Goal: Information Seeking & Learning: Find specific fact

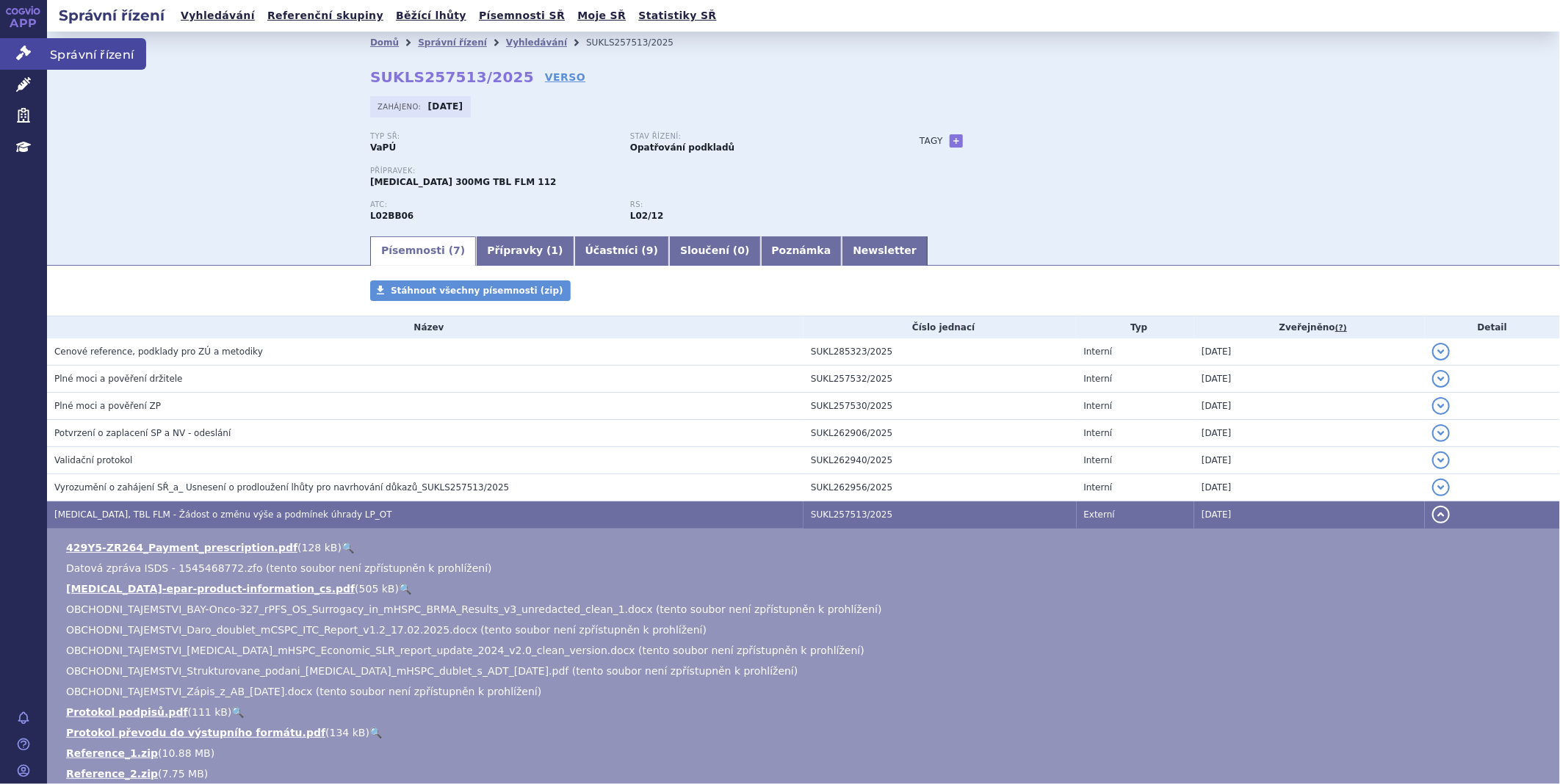
click at [26, 59] on icon at bounding box center [23, 52] width 14 height 14
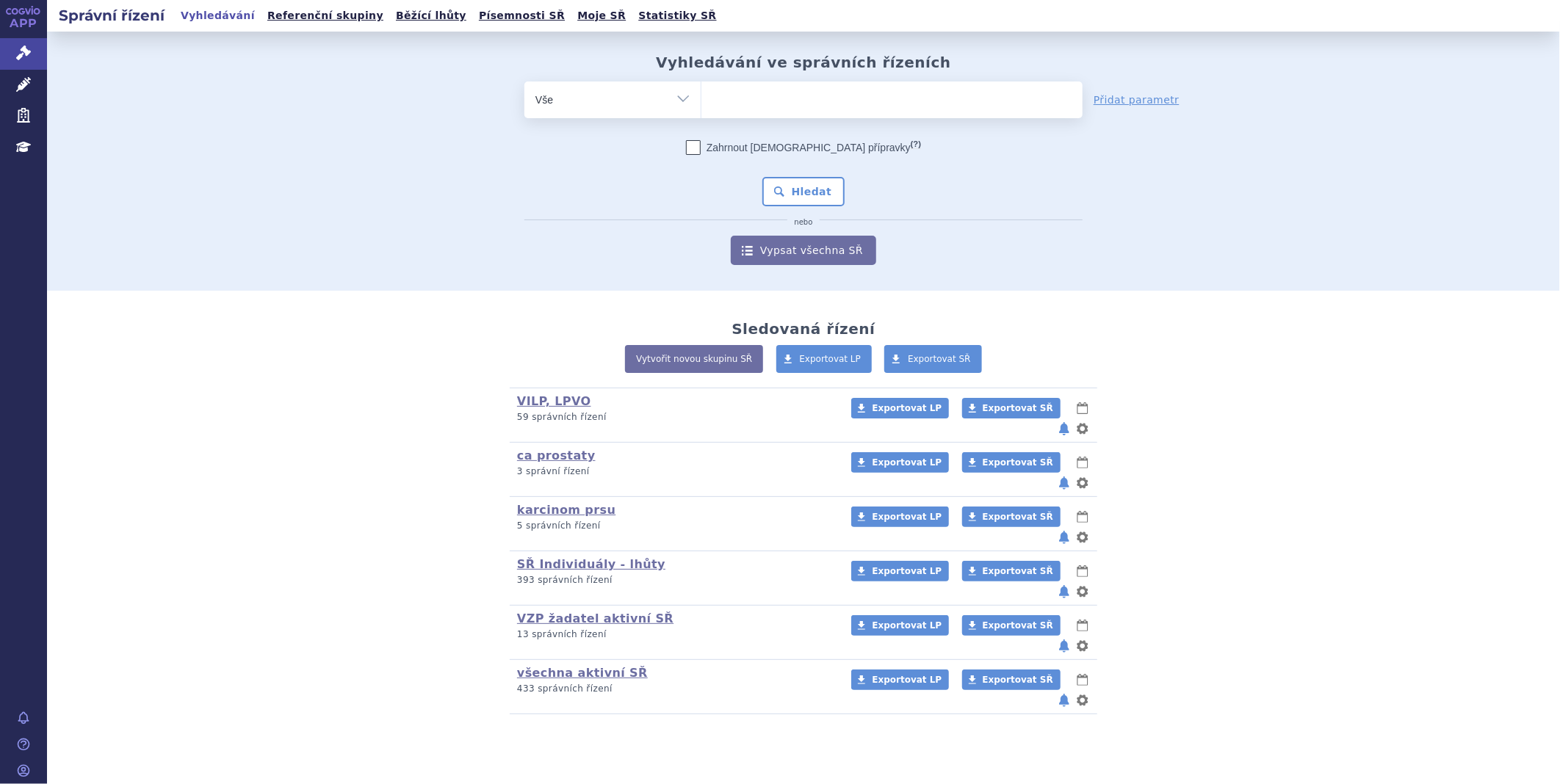
click at [833, 113] on span at bounding box center [891, 100] width 381 height 37
click at [701, 113] on select at bounding box center [701, 99] width 1 height 37
drag, startPoint x: 465, startPoint y: 529, endPoint x: 500, endPoint y: 577, distance: 59.4
drag, startPoint x: 500, startPoint y: 577, endPoint x: 679, endPoint y: 687, distance: 210.1
click at [679, 687] on section "Vyhledávání ve správních řízeních odstranit Vše Spisová značka (?) nebo" at bounding box center [804, 417] width 1513 height 771
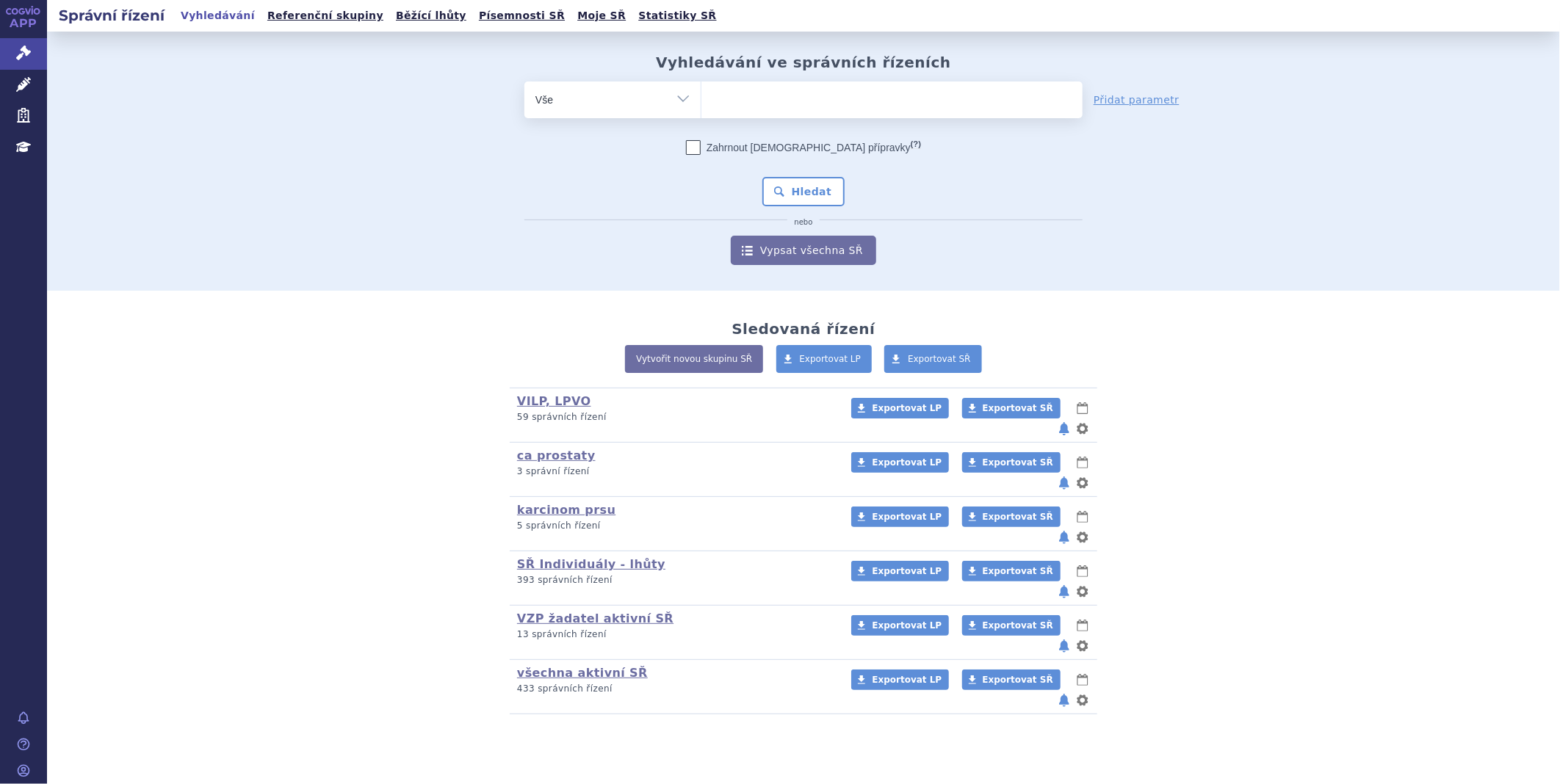
click at [818, 99] on ul at bounding box center [891, 97] width 381 height 31
click at [701, 99] on select at bounding box center [701, 99] width 1 height 37
click at [13, 78] on link "Léčivé přípravky" at bounding box center [24, 85] width 47 height 31
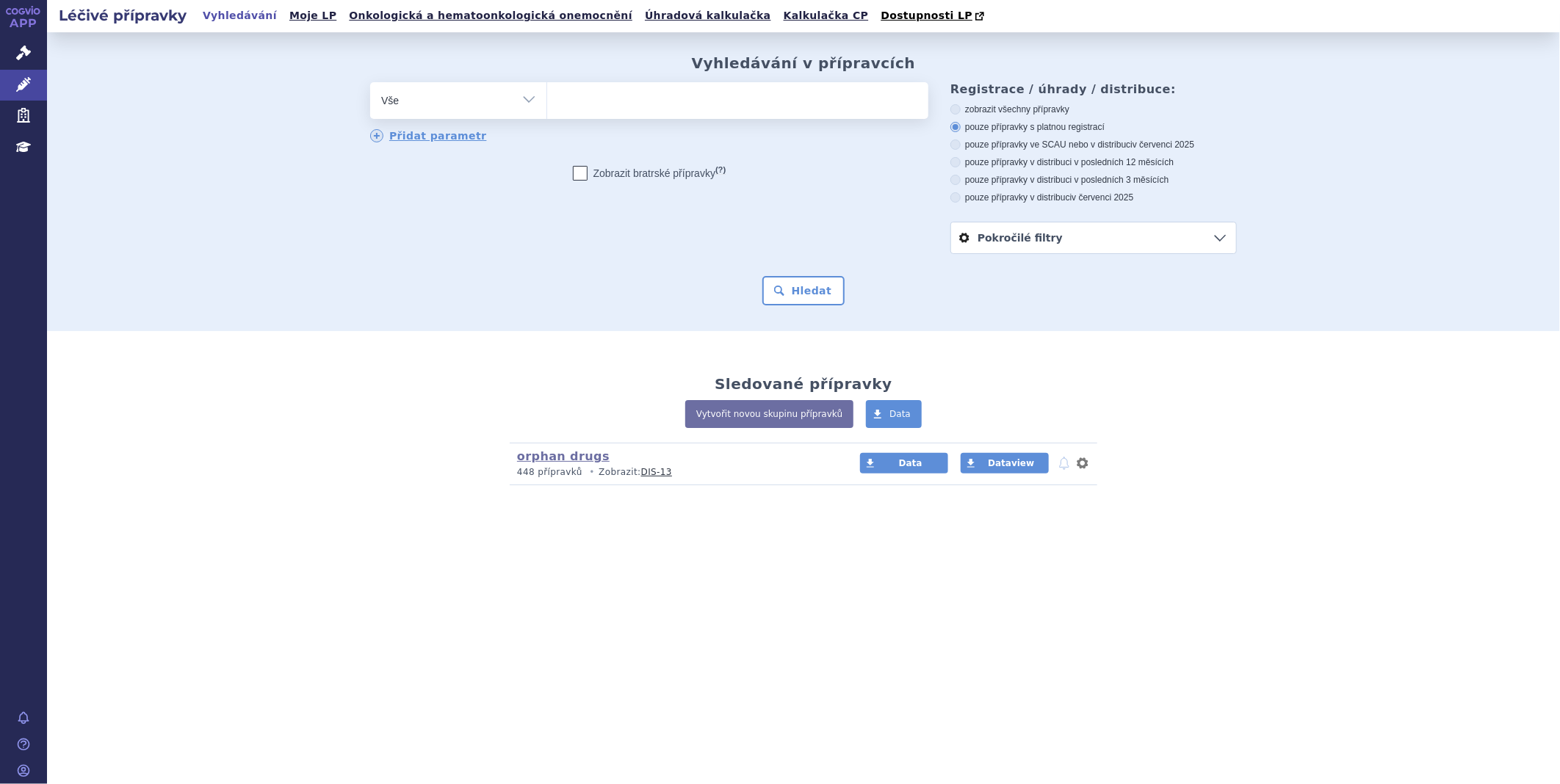
type input "e"
type input "er"
type input "erl"
type input "erle"
type input "erlead"
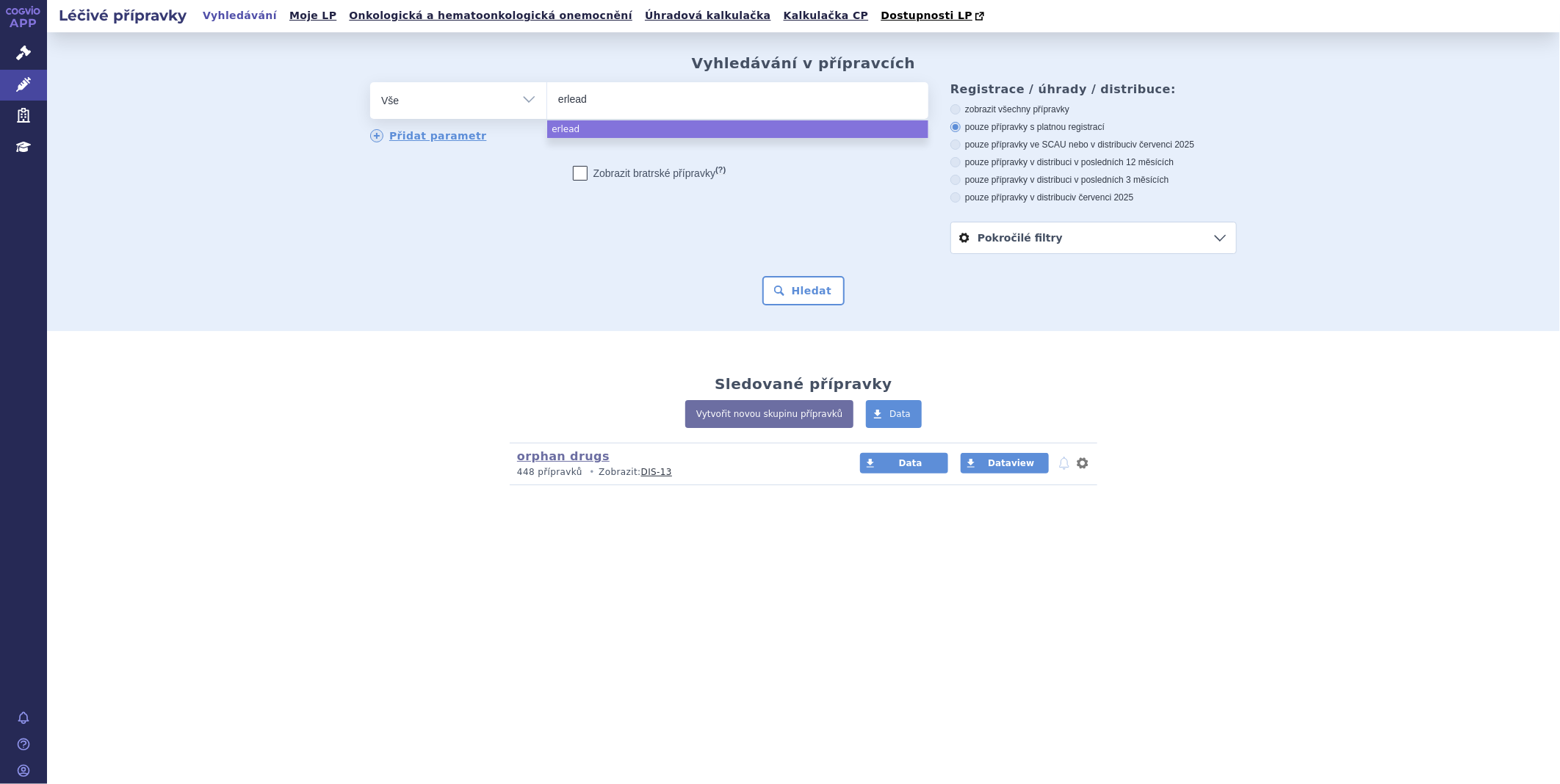
type input "erleada"
select select "erleada"
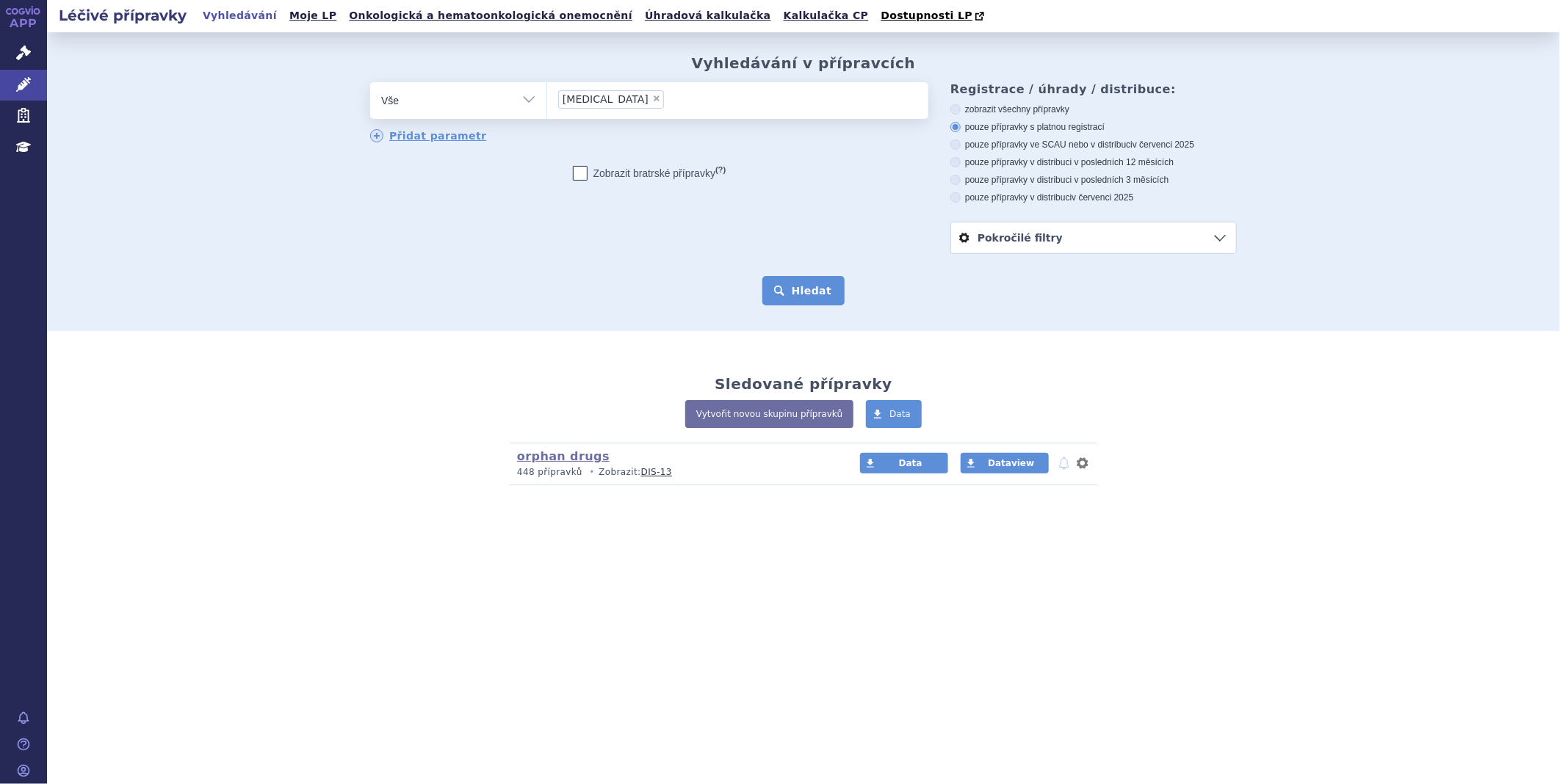
click at [806, 293] on button "Hledat" at bounding box center [804, 291] width 83 height 29
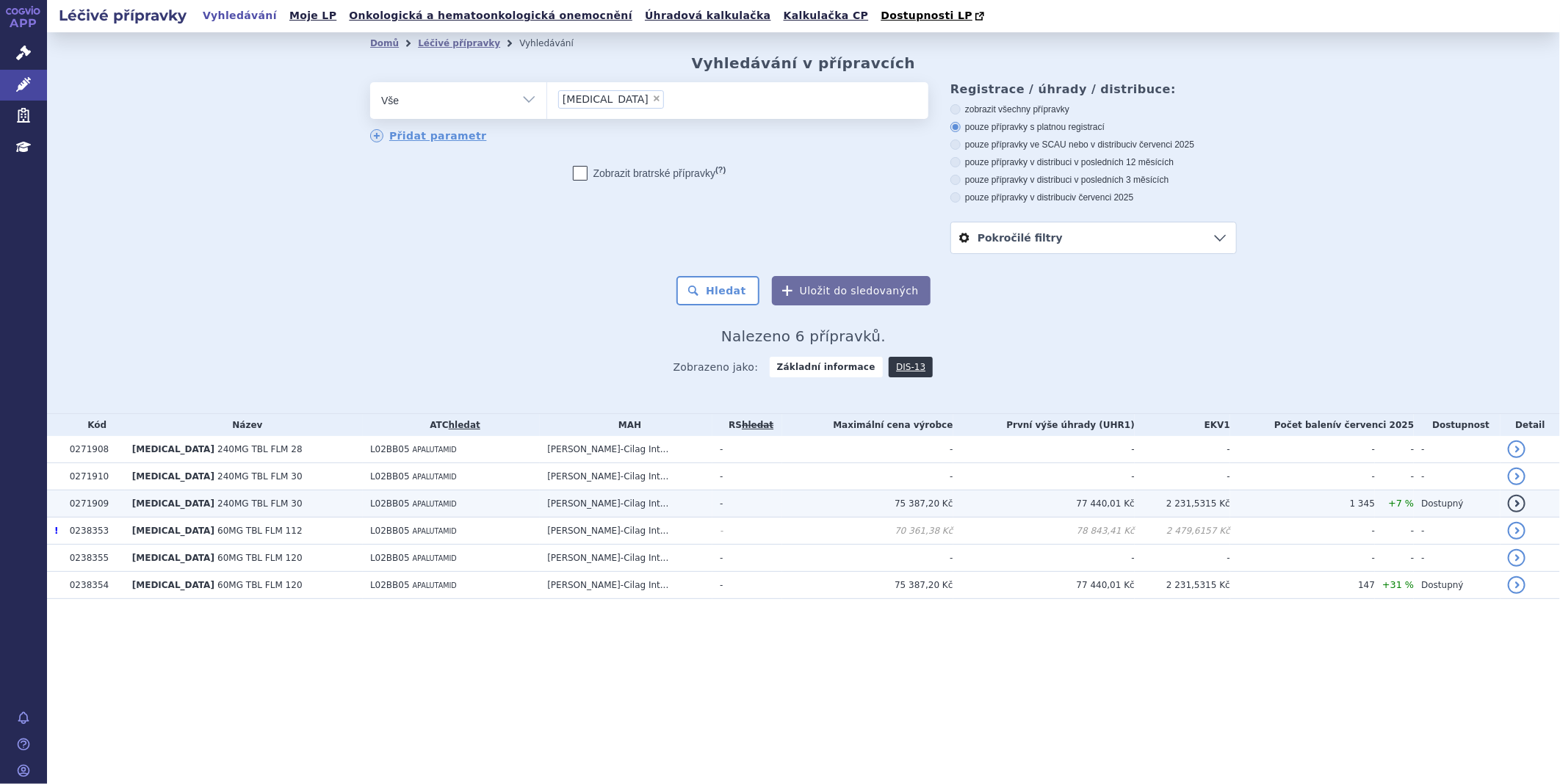
click at [140, 498] on span "ERLEADA" at bounding box center [173, 503] width 82 height 10
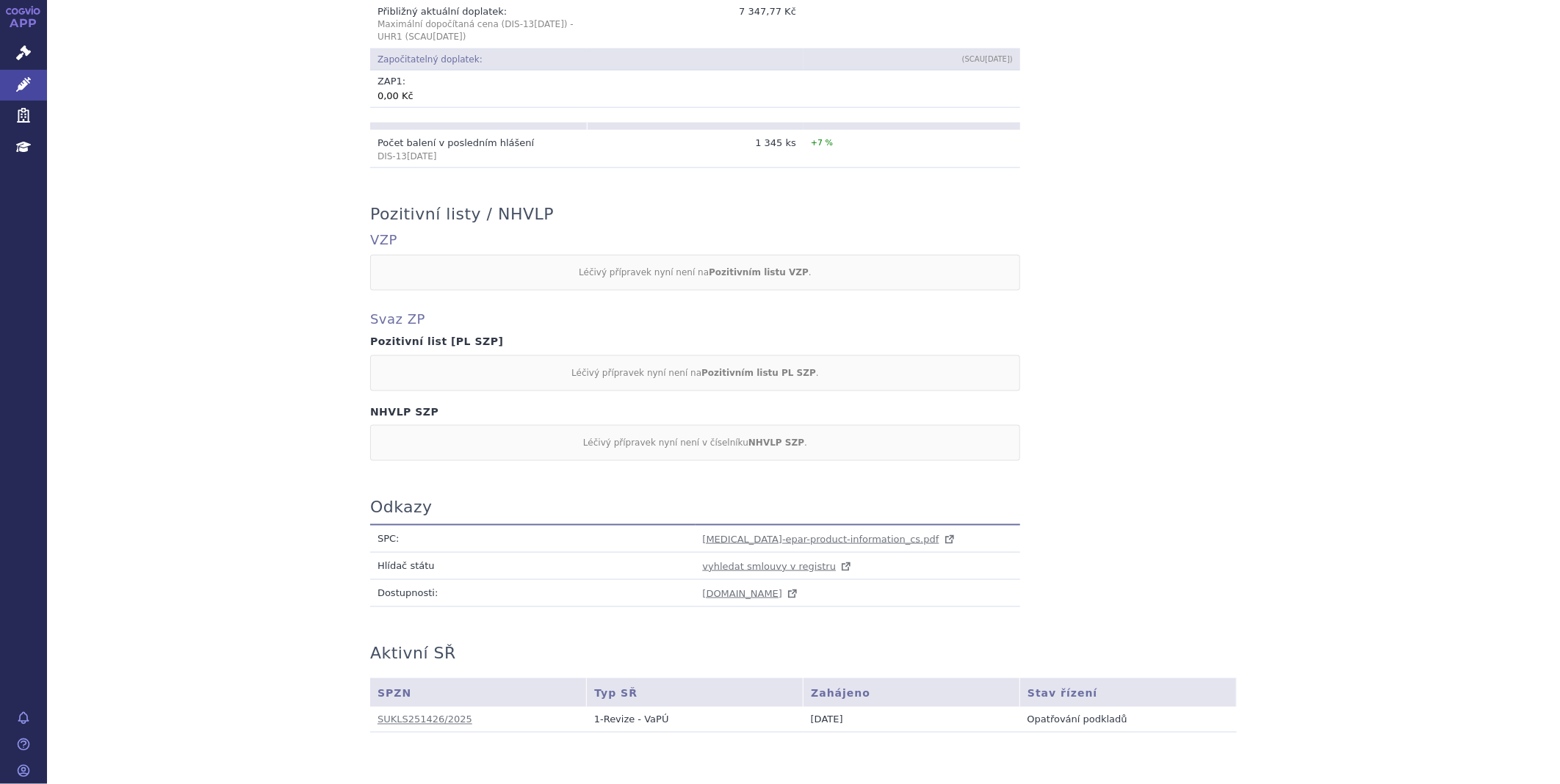
scroll to position [1100, 0]
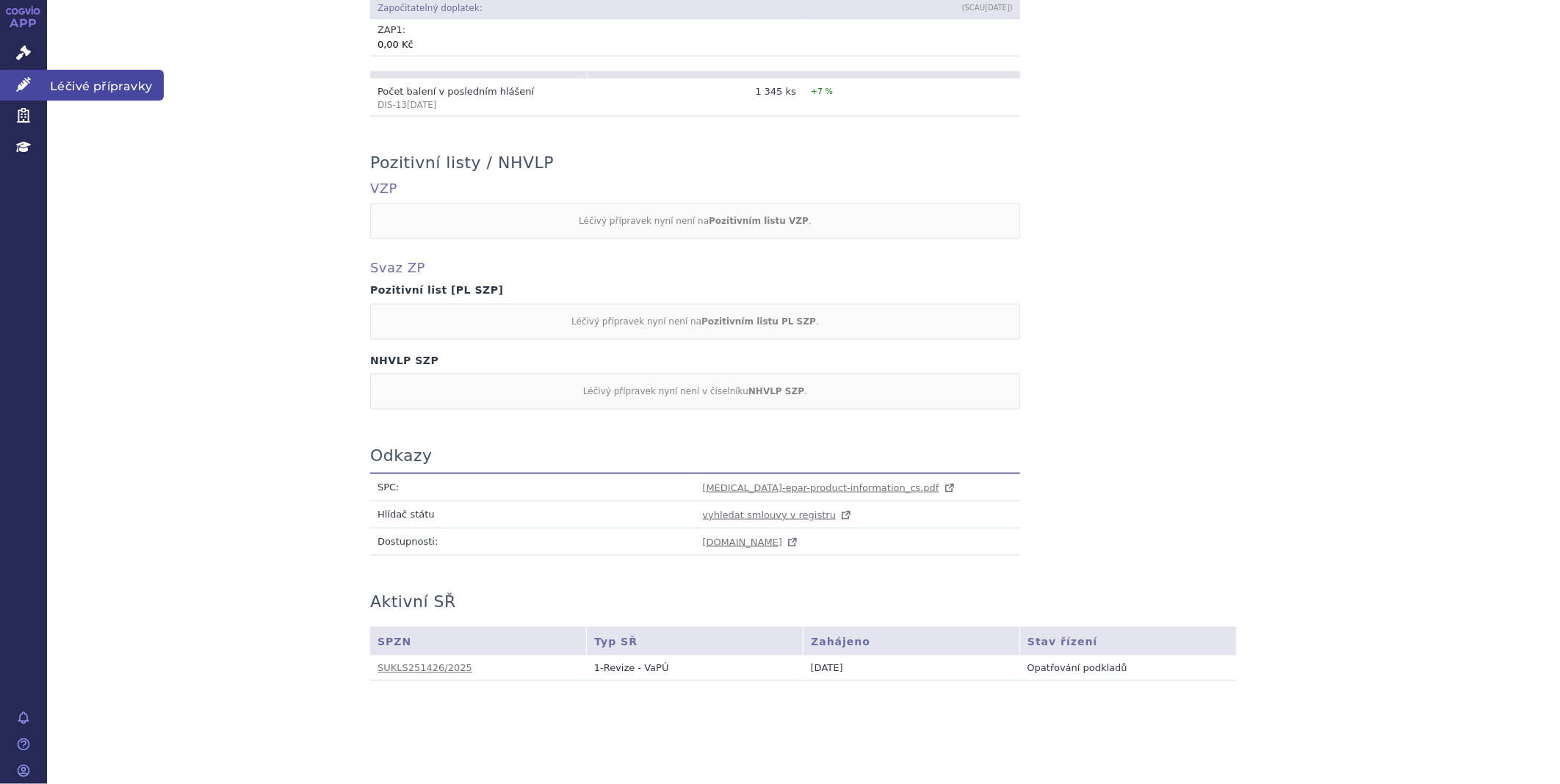
click at [30, 79] on icon at bounding box center [23, 84] width 14 height 14
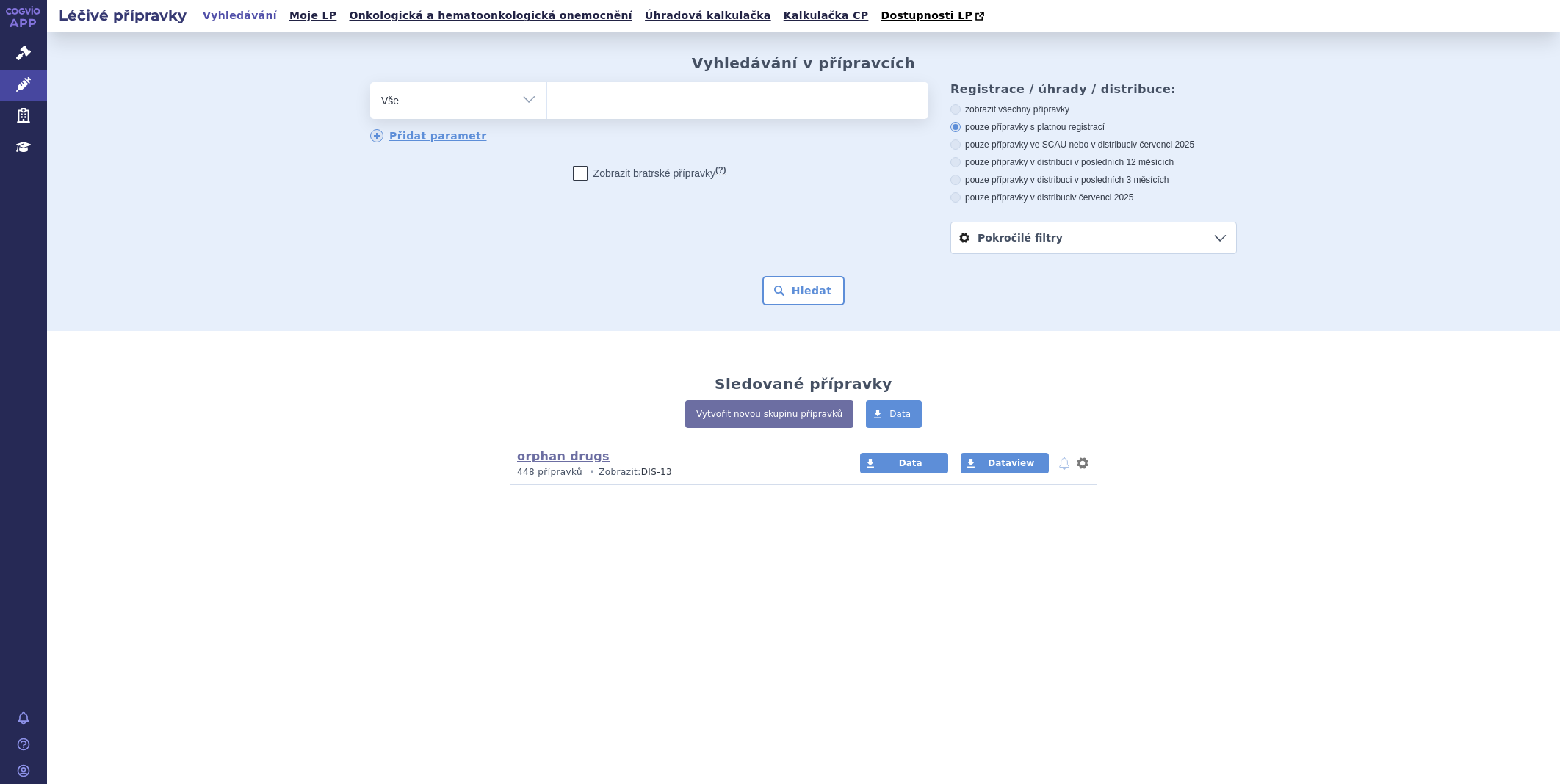
click at [595, 107] on ul at bounding box center [737, 97] width 381 height 31
click at [547, 107] on select at bounding box center [546, 100] width 1 height 37
type input "nu"
type input "nube"
type input "nubeq"
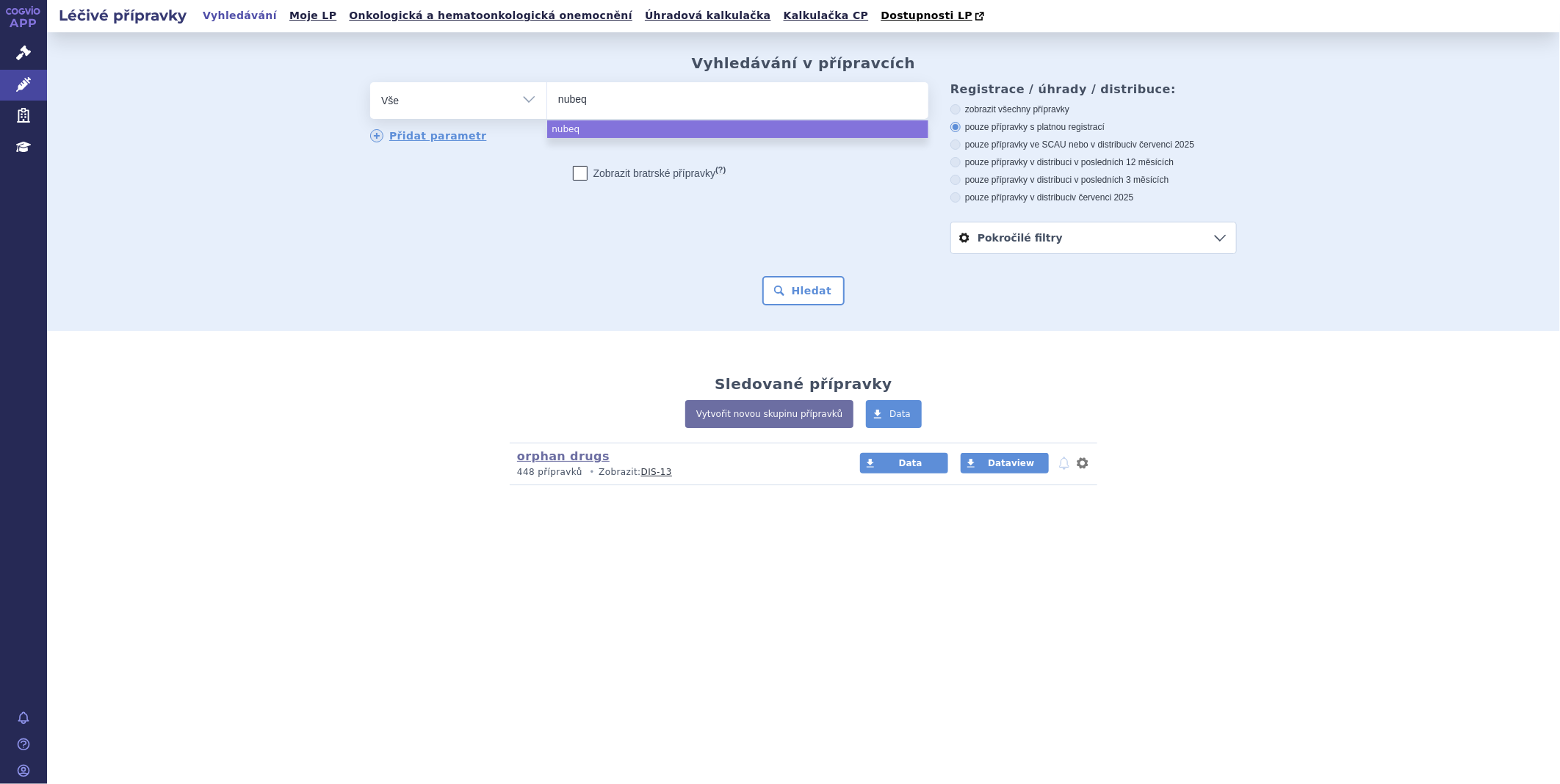
type input "[MEDICAL_DATA]"
select select "nubeqa"
click at [804, 294] on button "Hledat" at bounding box center [804, 291] width 83 height 29
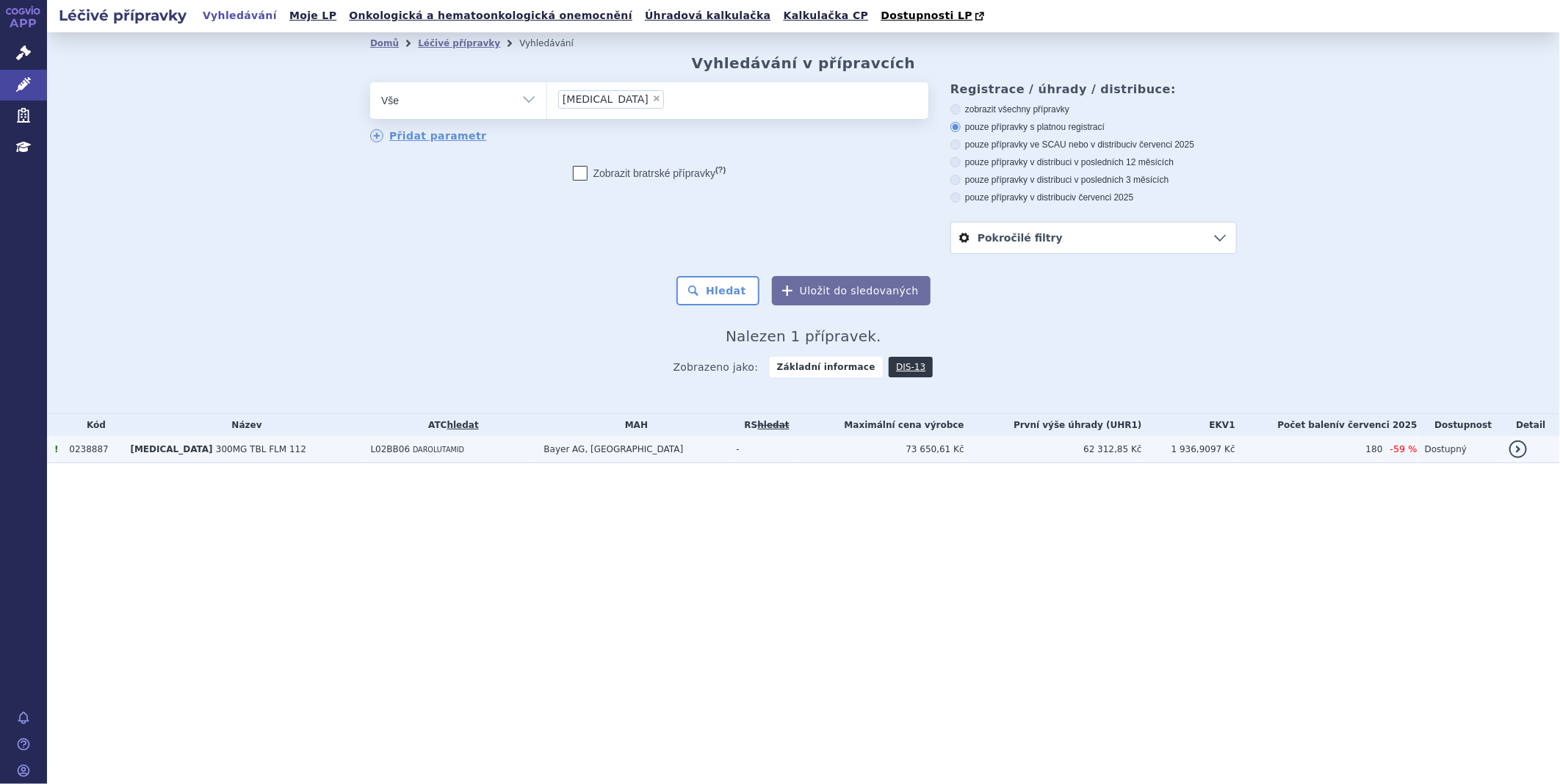
click at [224, 450] on span "300MG TBL FLM 112" at bounding box center [261, 450] width 90 height 10
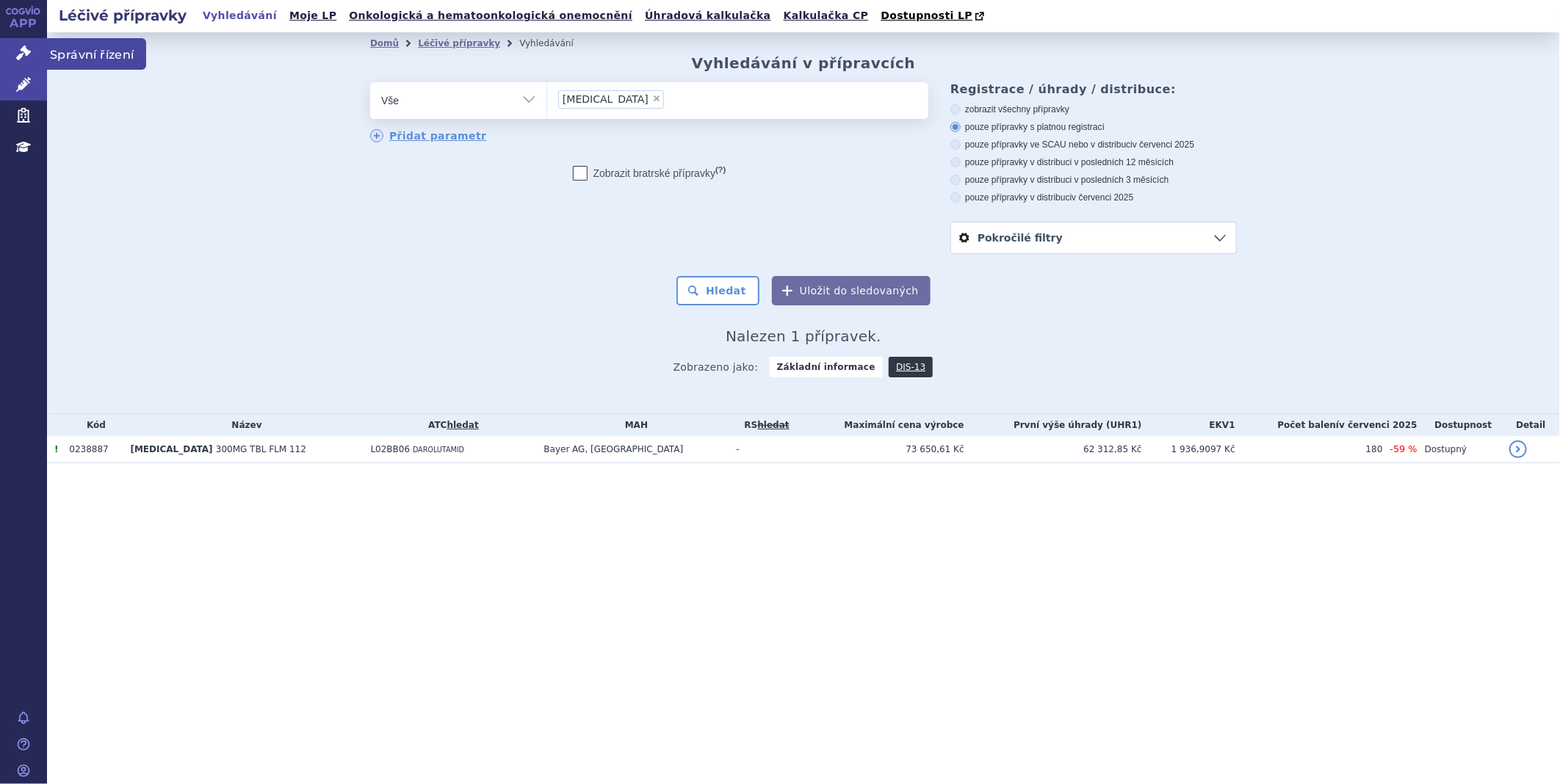
click at [34, 52] on link "Správní řízení" at bounding box center [24, 53] width 47 height 31
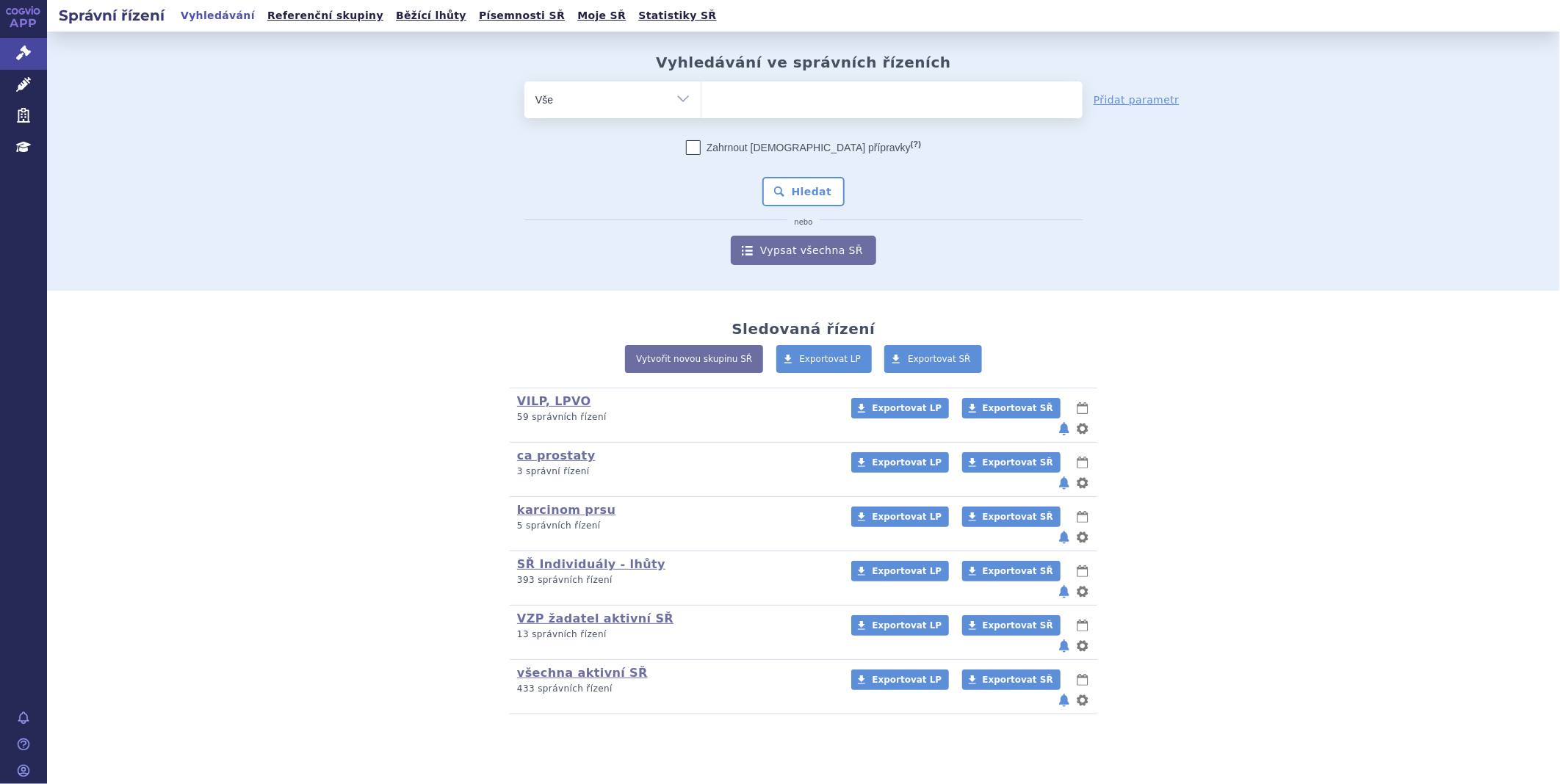
click at [762, 100] on ul at bounding box center [891, 97] width 381 height 31
click at [701, 100] on select at bounding box center [701, 99] width 1 height 37
type input "nu"
type input "nub"
type input "nube"
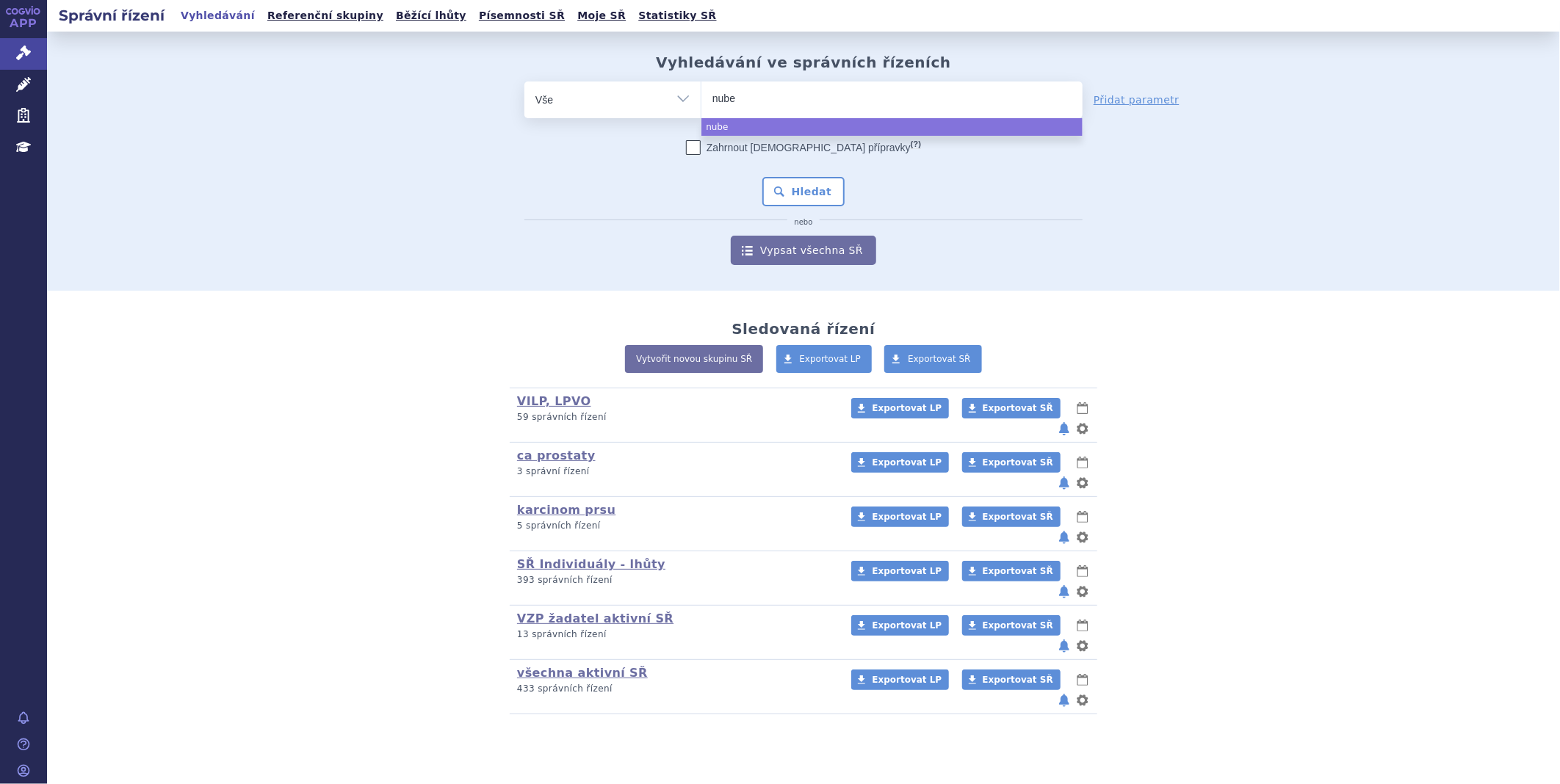
type input "nubeq"
type input "[MEDICAL_DATA]"
select select "nubeqa"
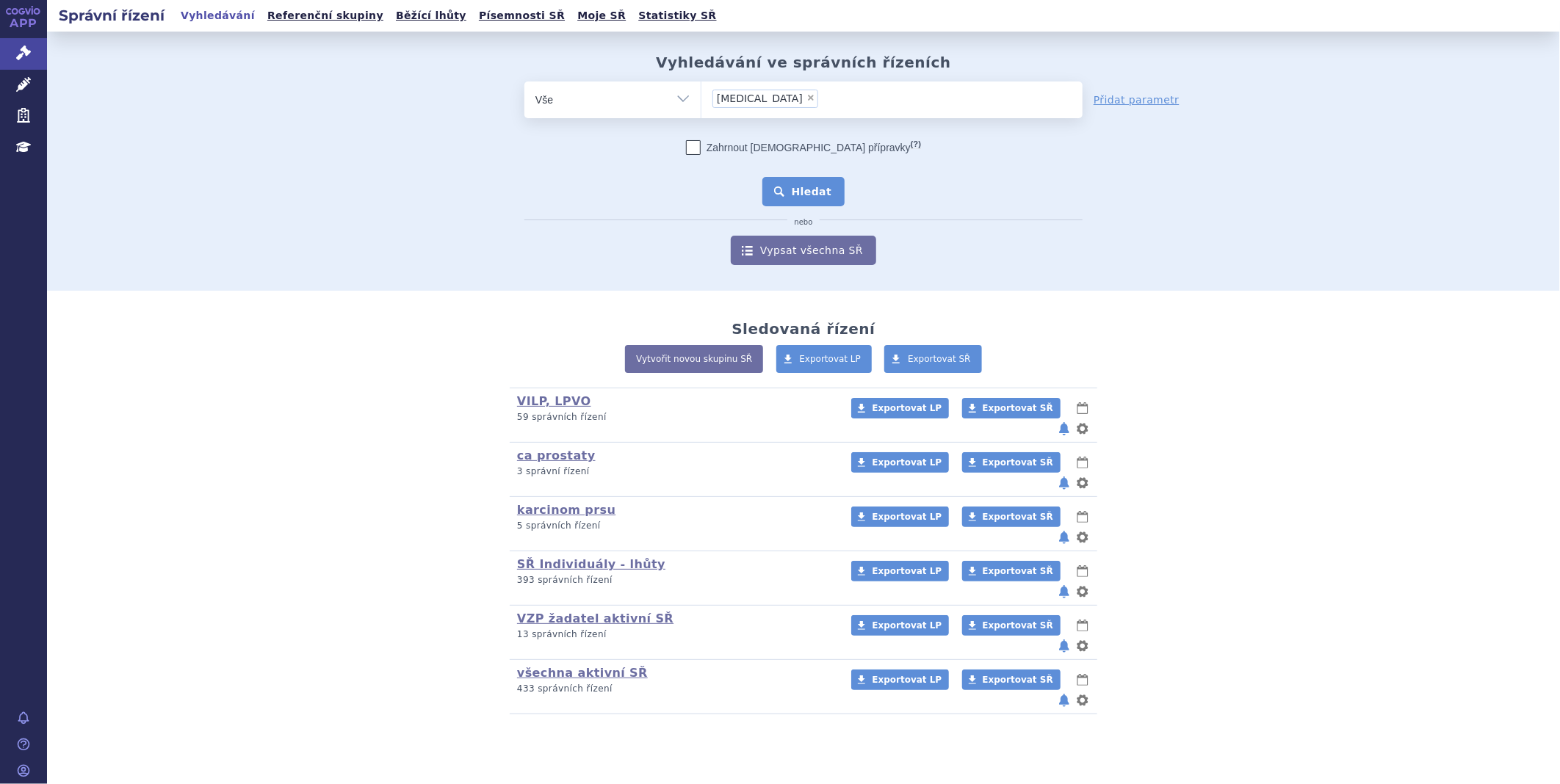
click at [823, 192] on button "Hledat" at bounding box center [804, 192] width 83 height 29
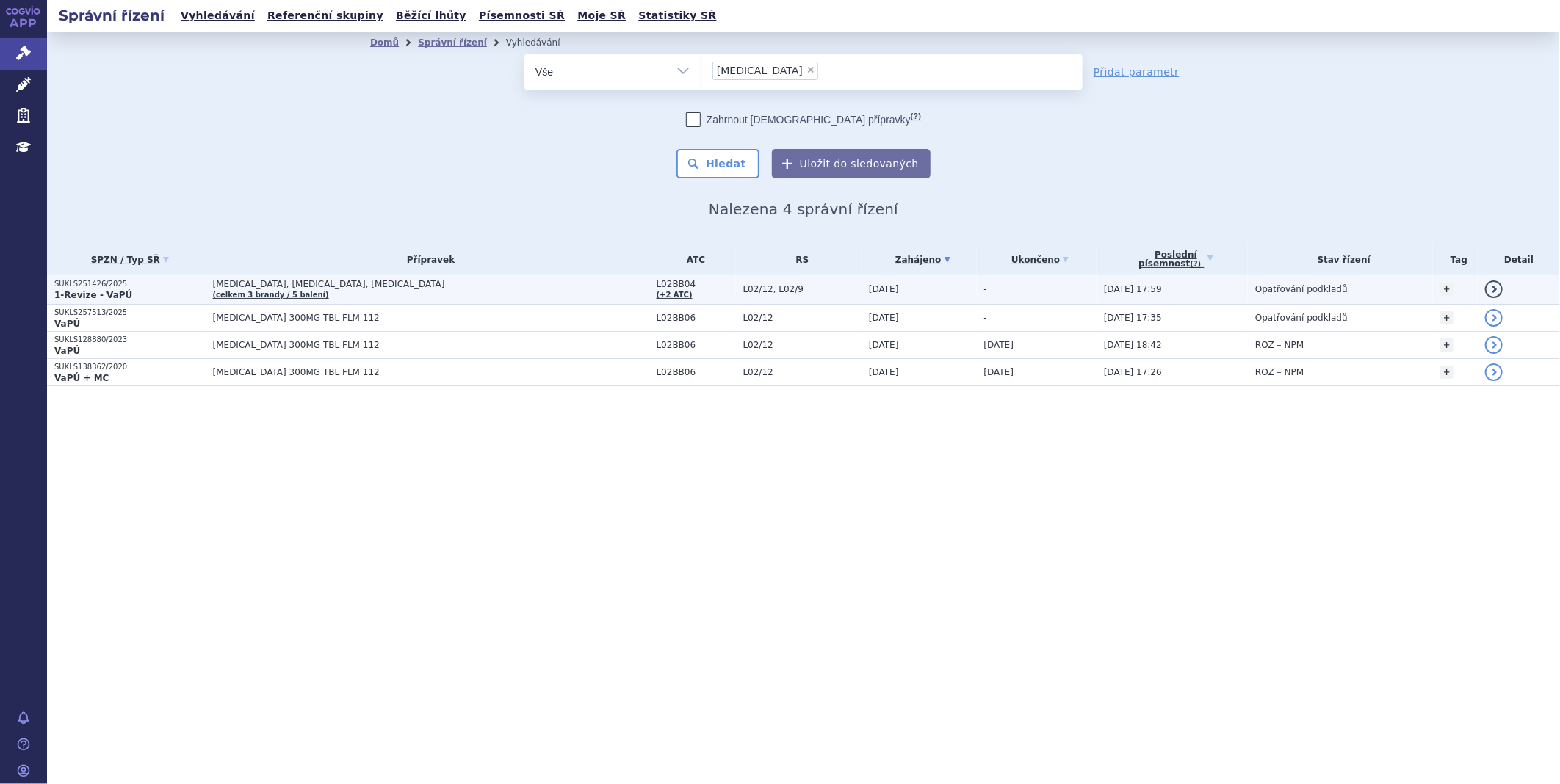
click at [134, 285] on p "SUKLS251426/2025" at bounding box center [130, 284] width 151 height 10
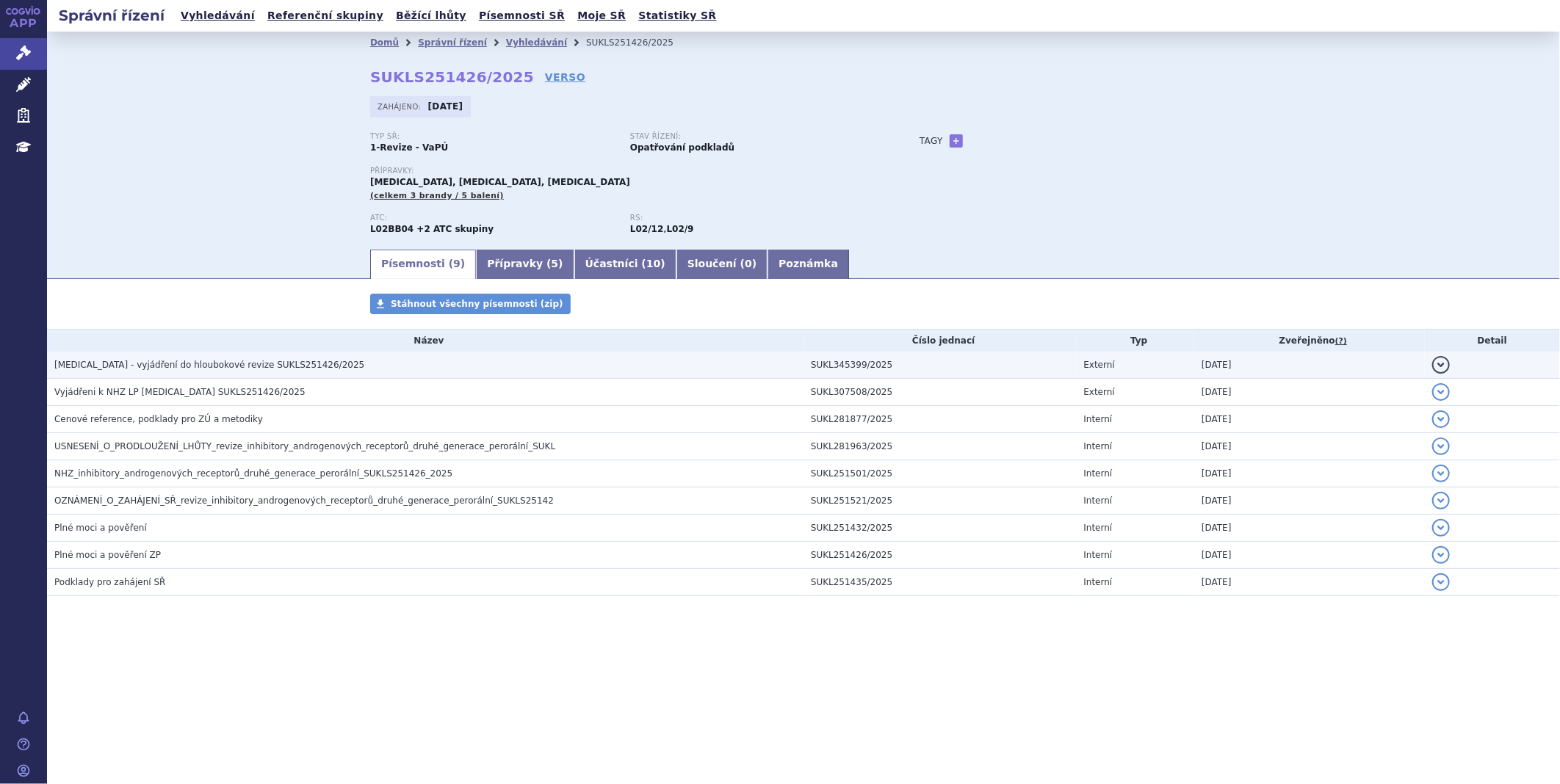
click at [243, 365] on span "Xtandi - vyjádření do hloubokové revize SUKLS251426/2025" at bounding box center [209, 365] width 310 height 10
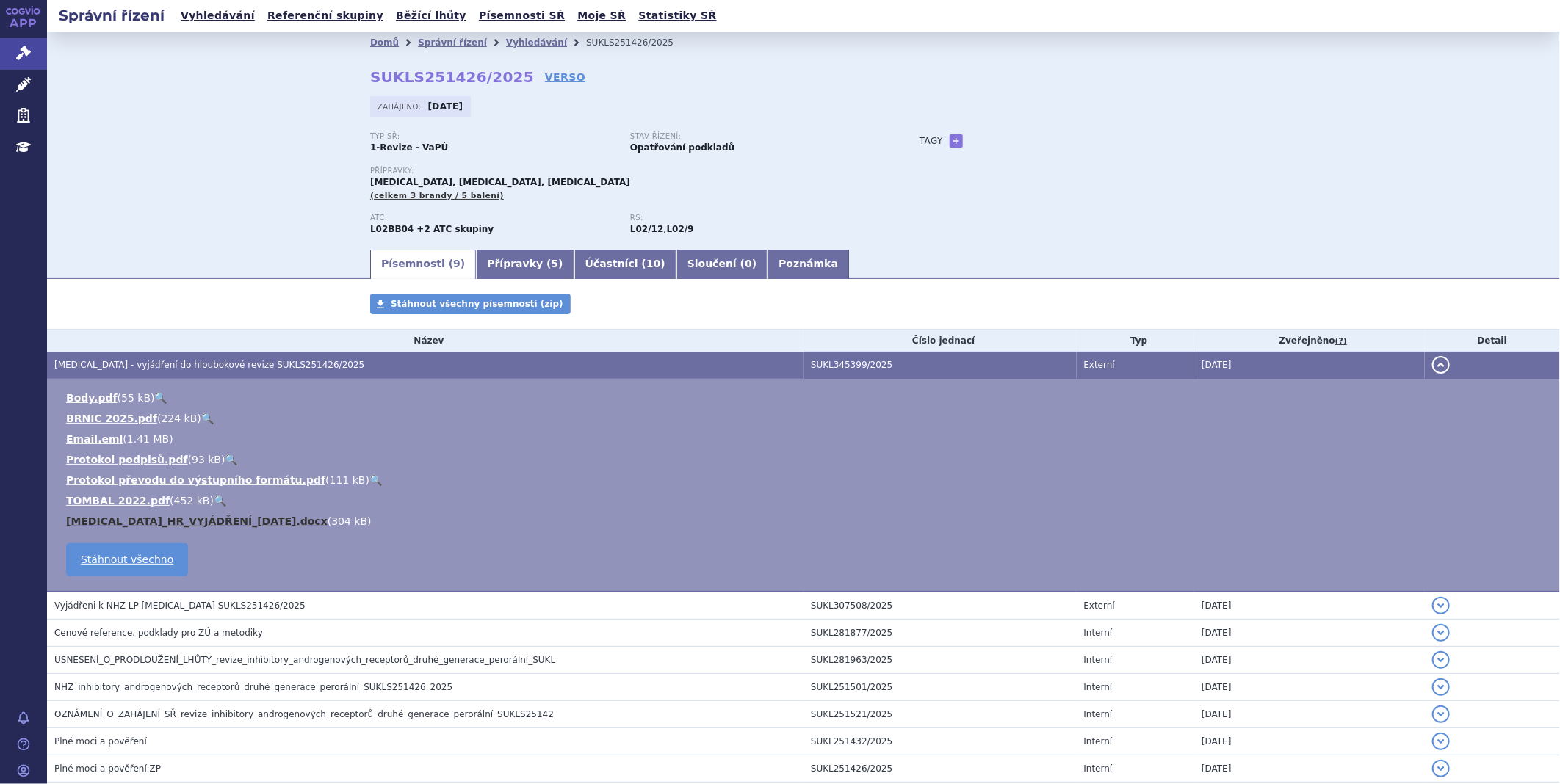
click at [143, 519] on link "XTANDI_HR_VYJÁDŘENÍ_2025-08-29.docx" at bounding box center [197, 521] width 261 height 12
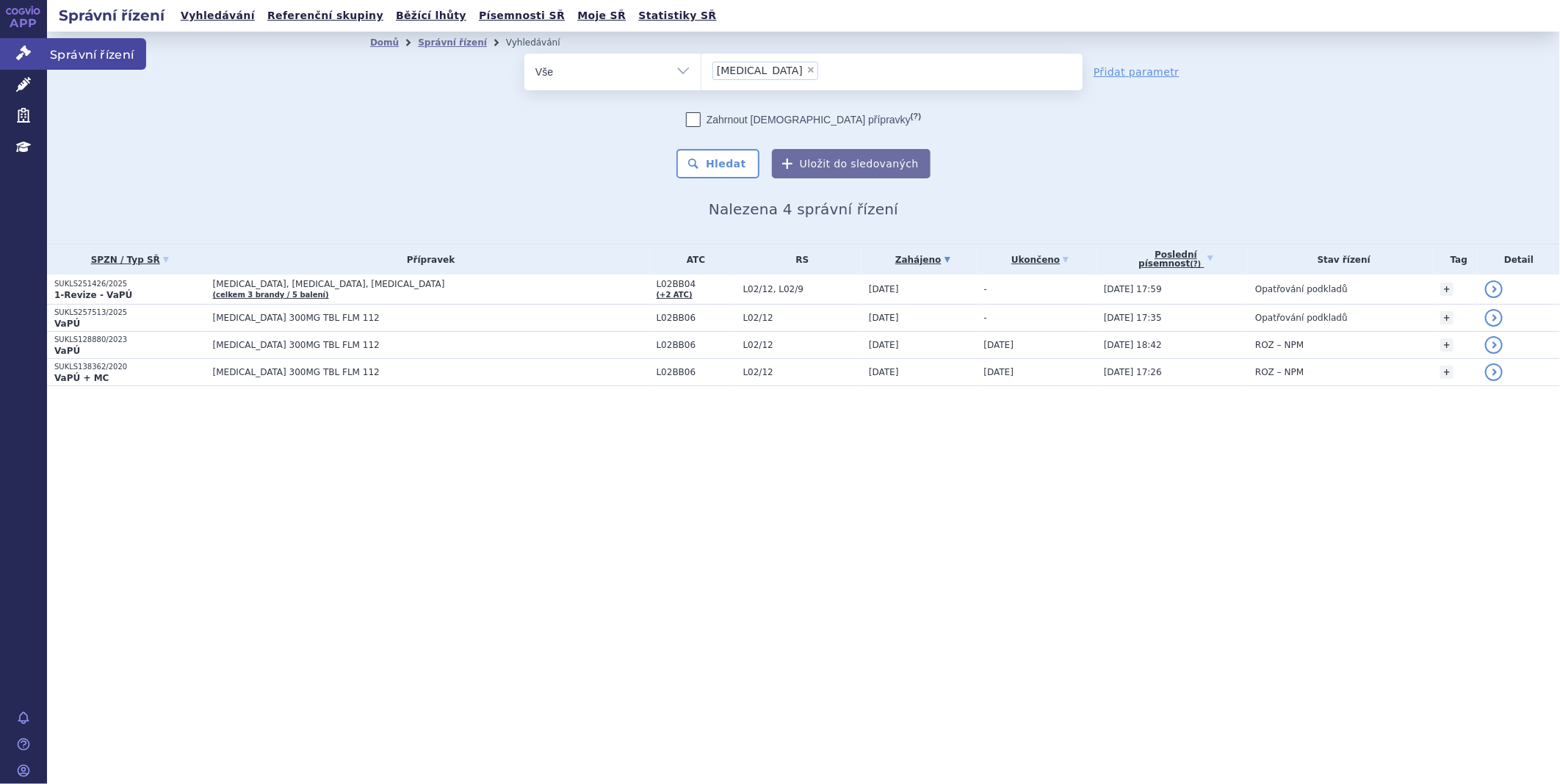
click at [20, 55] on icon at bounding box center [23, 52] width 14 height 14
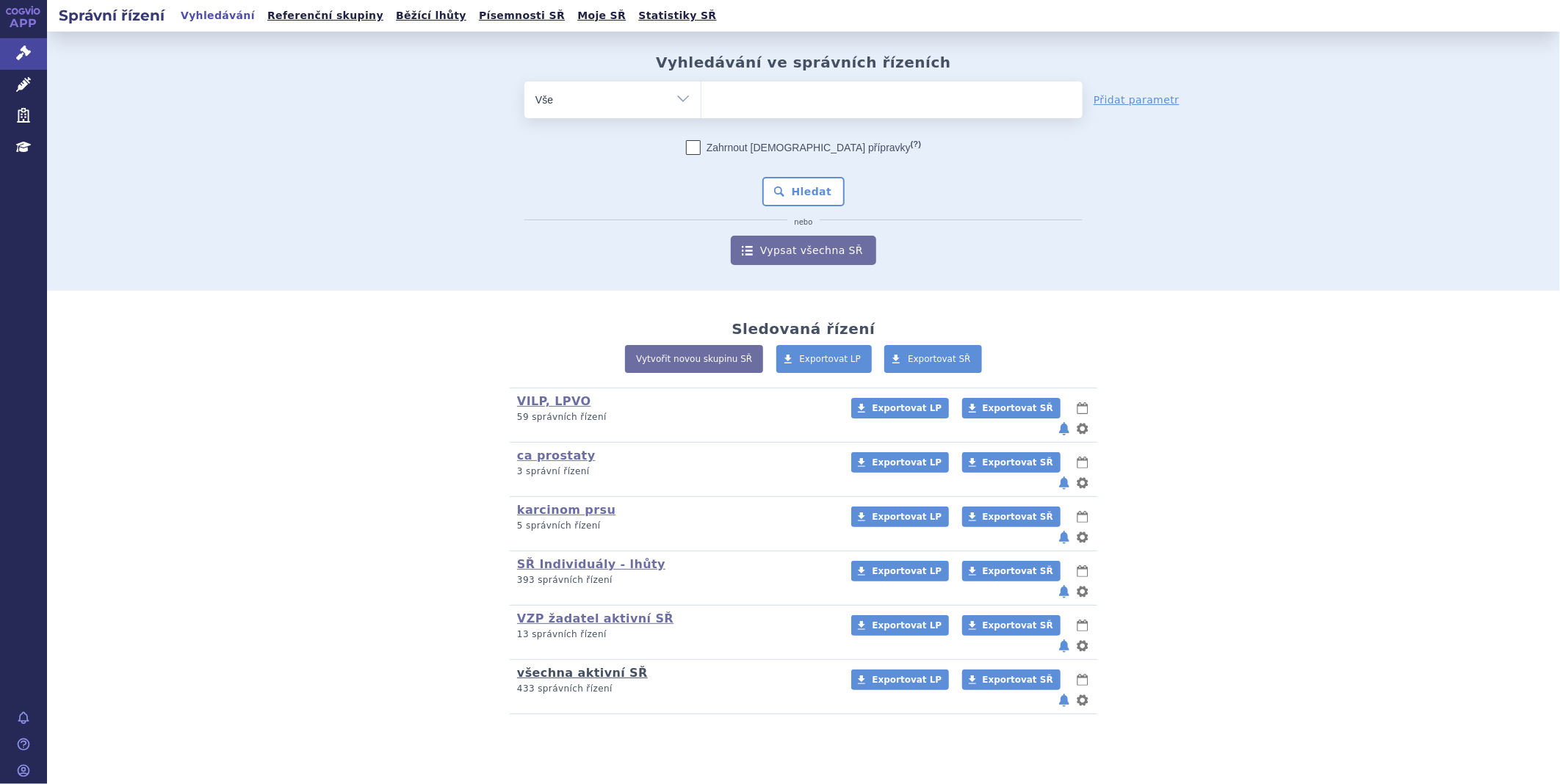
click at [593, 666] on link "všechna aktivní SŘ" at bounding box center [582, 672] width 131 height 14
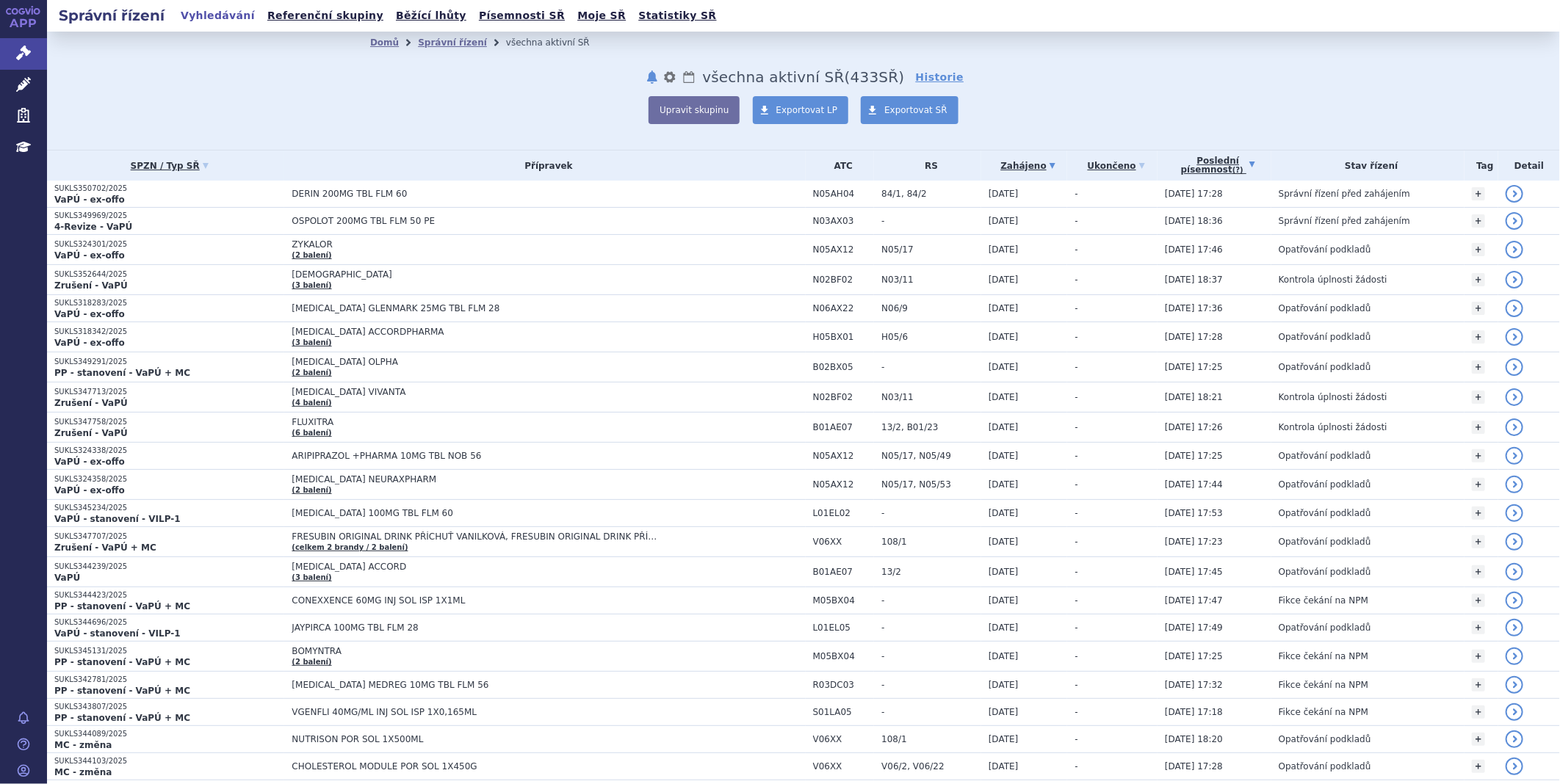
click at [1236, 166] on link "Poslední písemnost (?)" at bounding box center [1218, 166] width 107 height 30
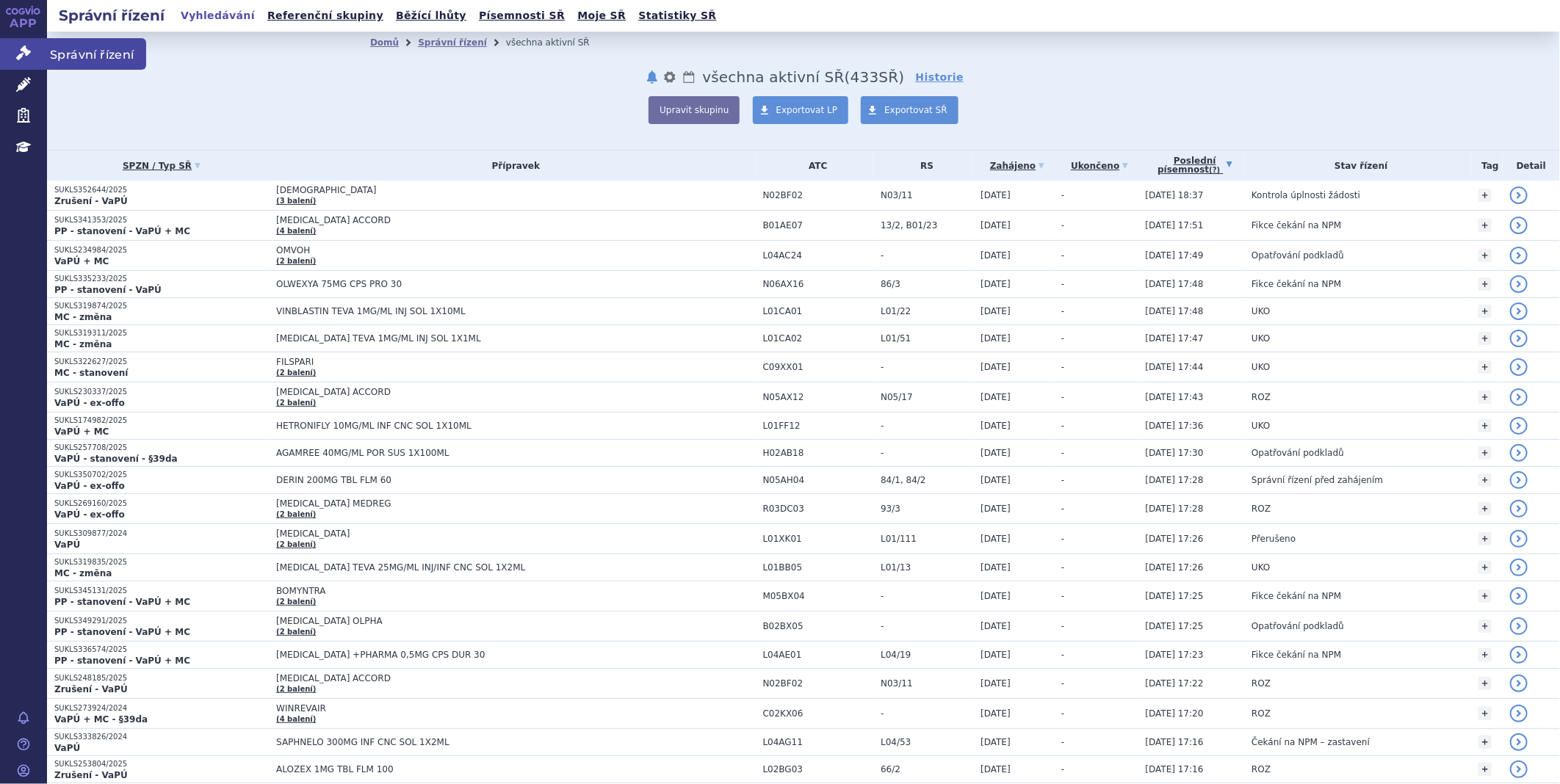
click at [26, 48] on icon at bounding box center [23, 52] width 14 height 14
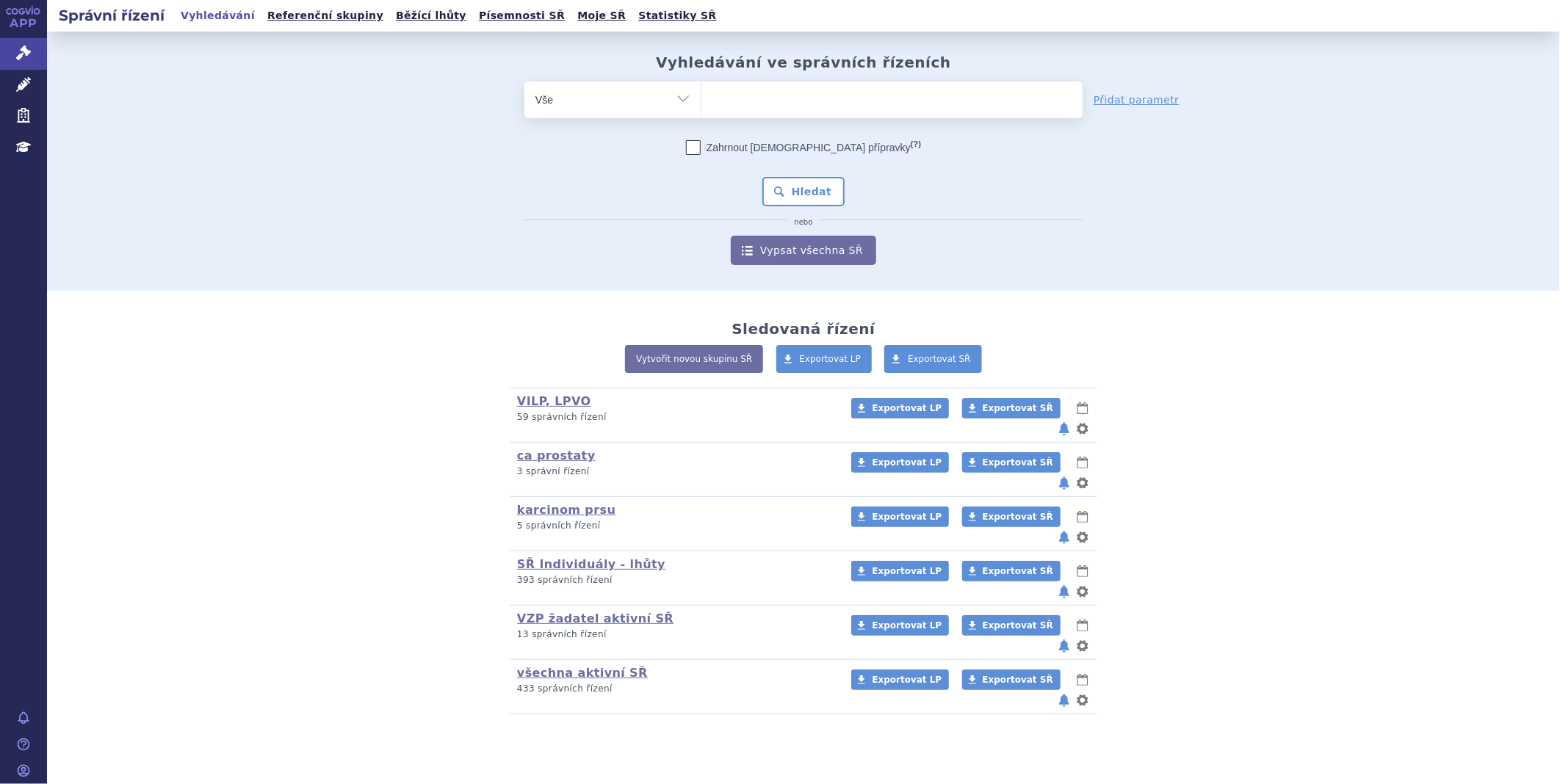
click at [865, 112] on span at bounding box center [891, 100] width 381 height 37
click at [701, 112] on select at bounding box center [701, 99] width 1 height 37
type input "wi"
type input "win"
type input "winr"
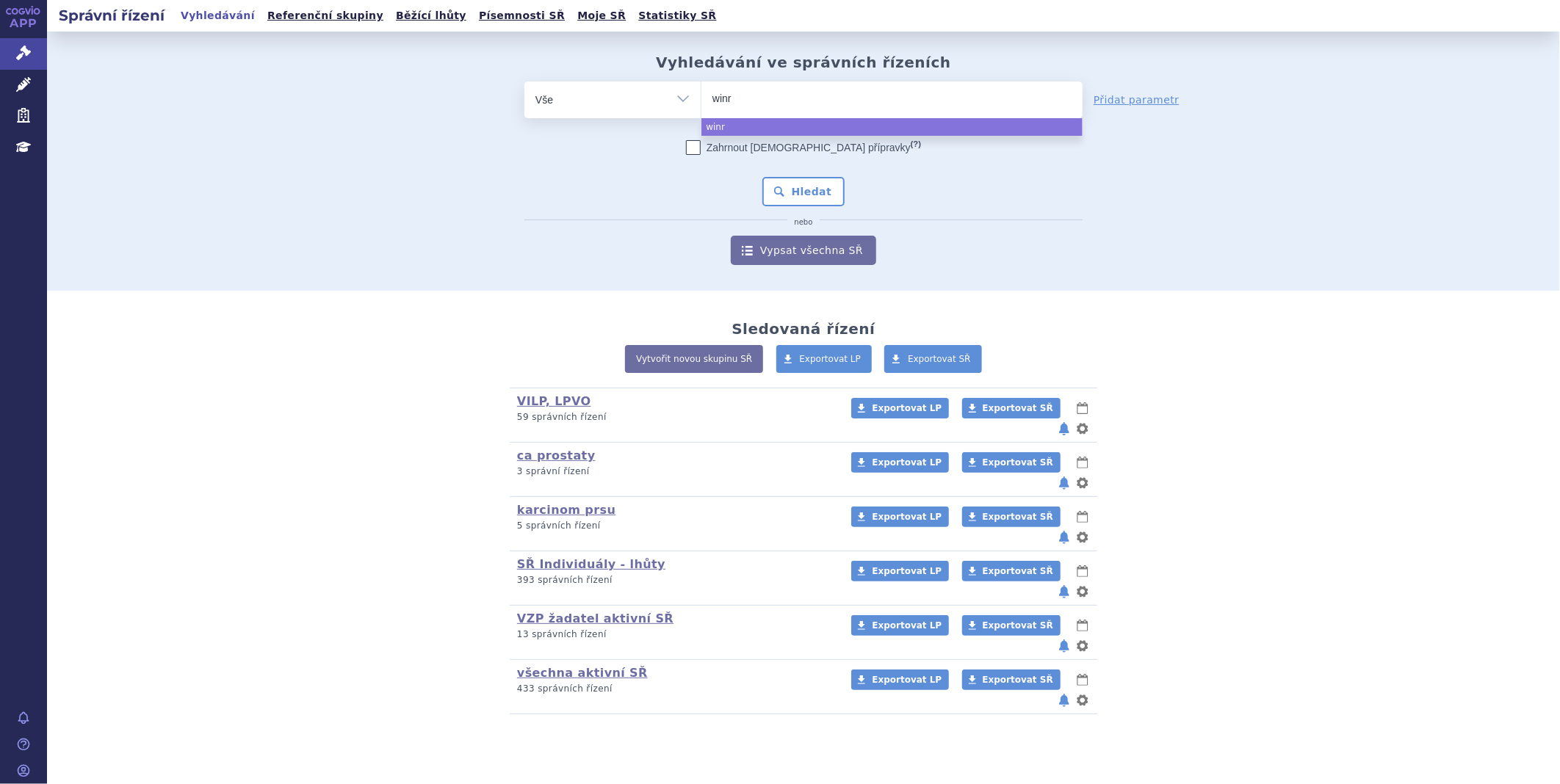
type input "winre"
type input "winrev"
select select "winrev"
click at [806, 195] on button "Hledat" at bounding box center [804, 192] width 83 height 29
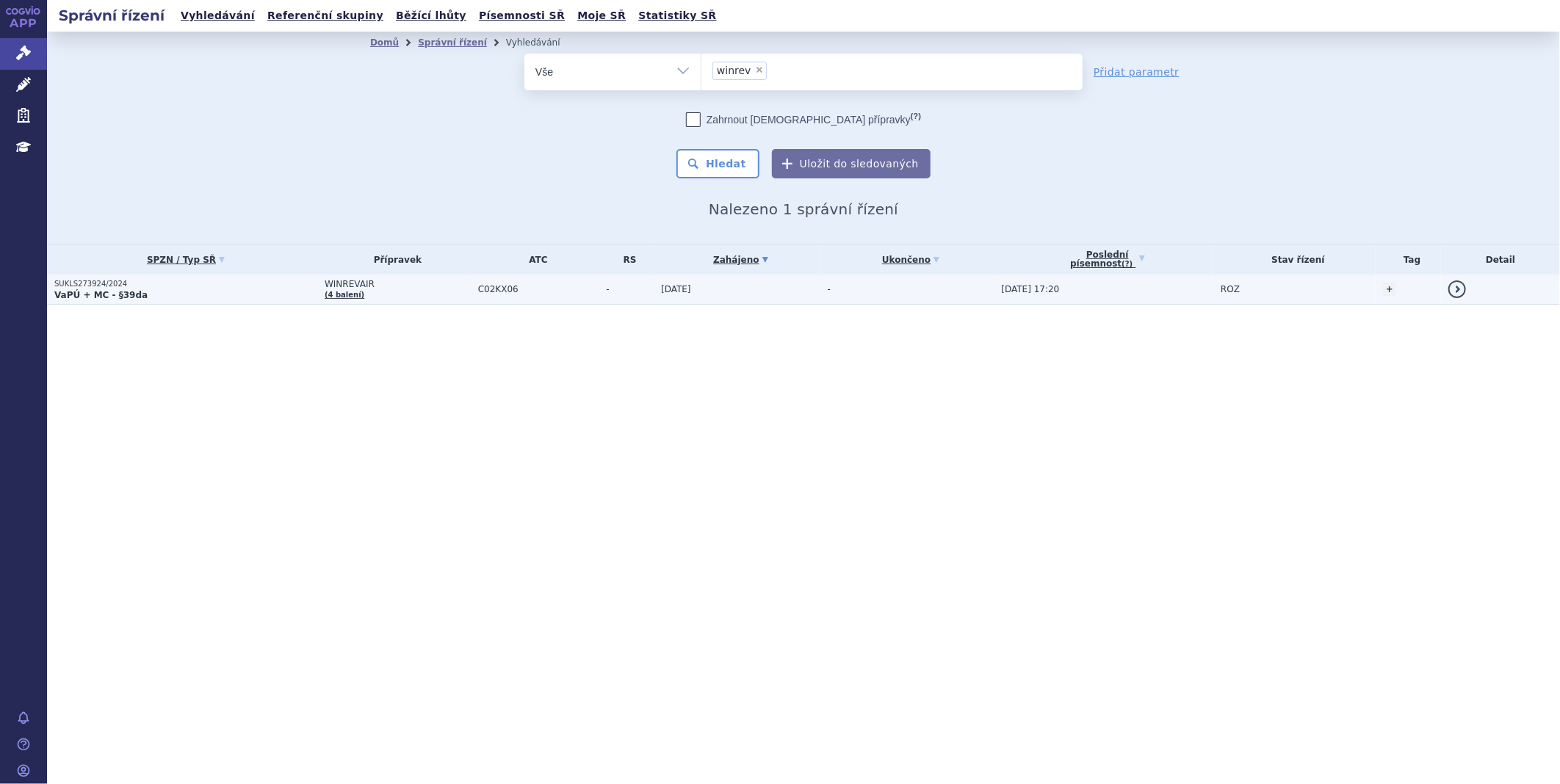
click at [68, 283] on p "SUKLS273924/2024" at bounding box center [186, 284] width 263 height 10
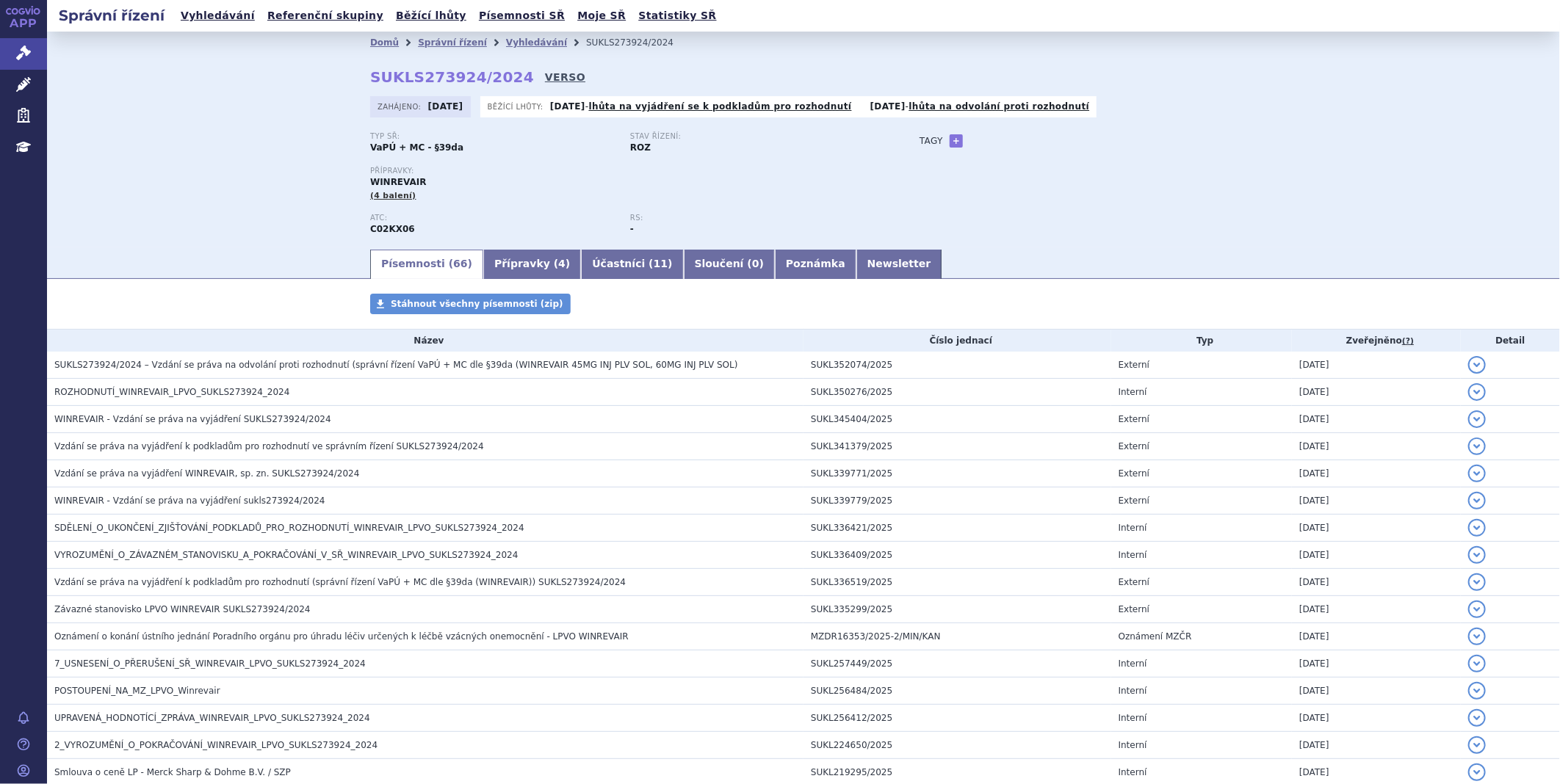
click at [545, 82] on link "VERSO" at bounding box center [565, 76] width 40 height 14
drag, startPoint x: 361, startPoint y: 73, endPoint x: 503, endPoint y: 74, distance: 142.0
click at [503, 74] on div "Domů Správní řízení Vyhledávání SUKLS273924/2024 SUKLS273924/2024 VERSO [GEOGRA…" at bounding box center [803, 150] width 925 height 194
click at [341, 78] on div "Domů Správní řízení Vyhledávání SUKLS273924/2024 SUKLS273924/2024 VERSO [GEOGRA…" at bounding box center [803, 150] width 925 height 194
drag, startPoint x: 355, startPoint y: 76, endPoint x: 501, endPoint y: 76, distance: 146.0
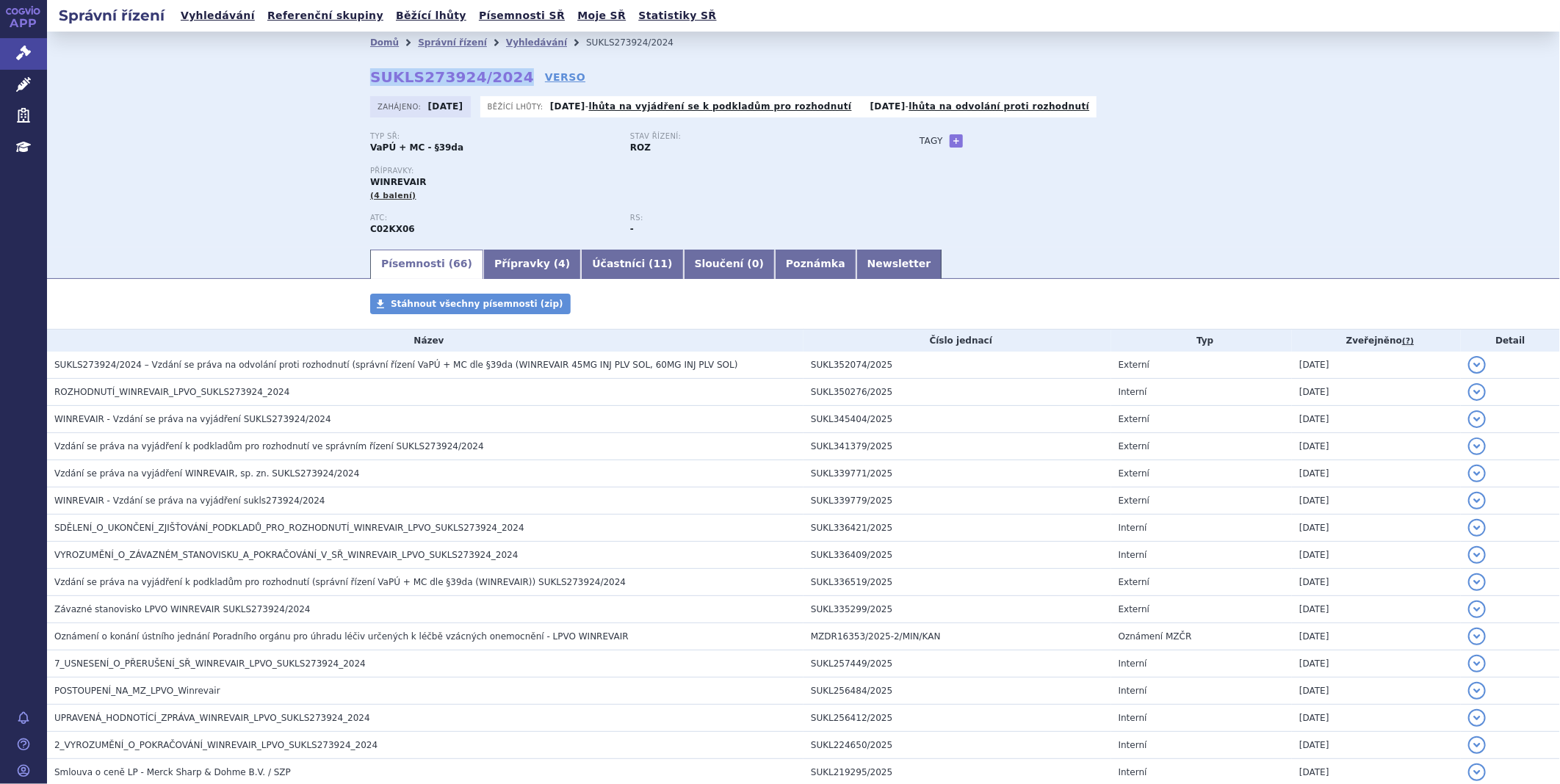
click at [501, 76] on div "Domů Správní řízení Vyhledávání SUKLS273924/2024 SUKLS273924/2024 VERSO [GEOGRA…" at bounding box center [803, 150] width 925 height 194
copy strong "SUKLS273924/2024"
